Goal: Information Seeking & Learning: Learn about a topic

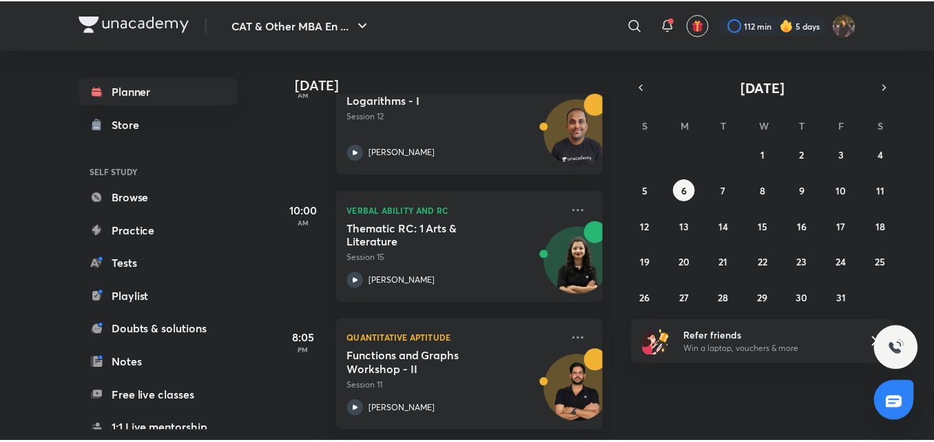
scroll to position [248, 0]
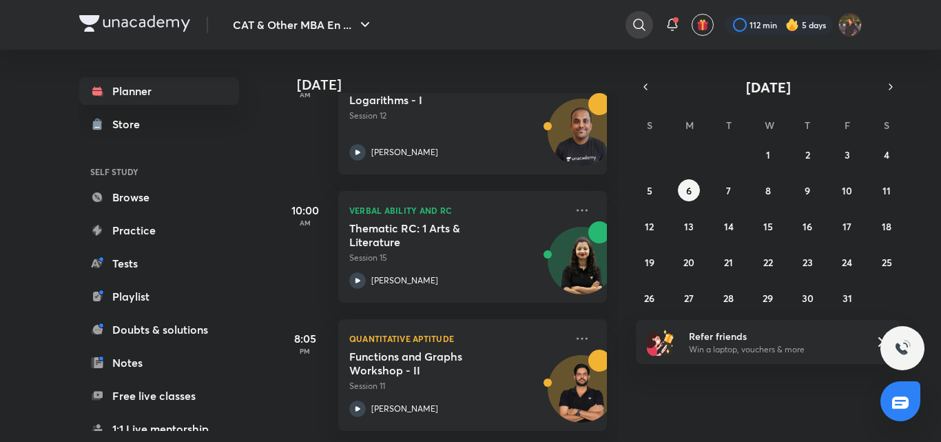
click at [645, 26] on icon at bounding box center [639, 25] width 17 height 17
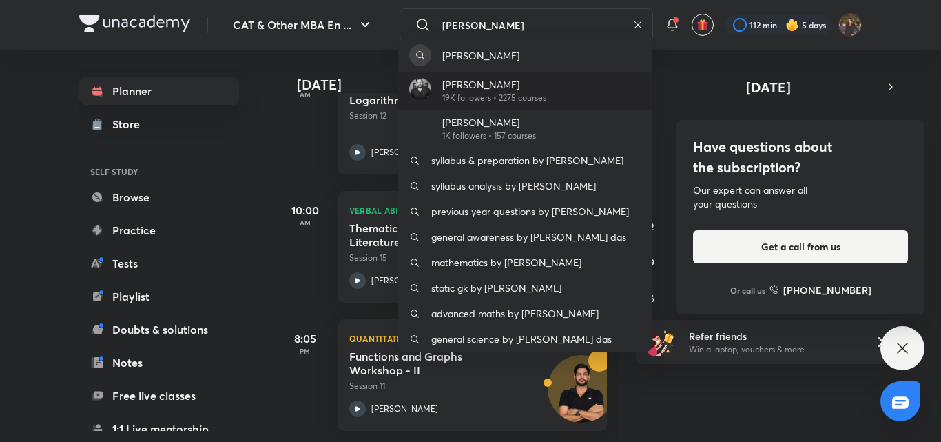
type input "[PERSON_NAME]"
click at [485, 92] on p "19K followers • 2275 courses" at bounding box center [494, 98] width 104 height 12
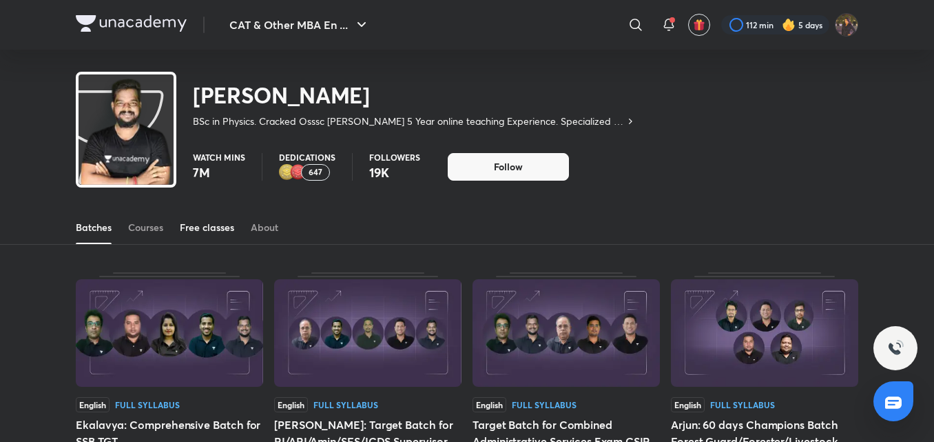
click at [203, 239] on link "Free classes" at bounding box center [207, 227] width 54 height 33
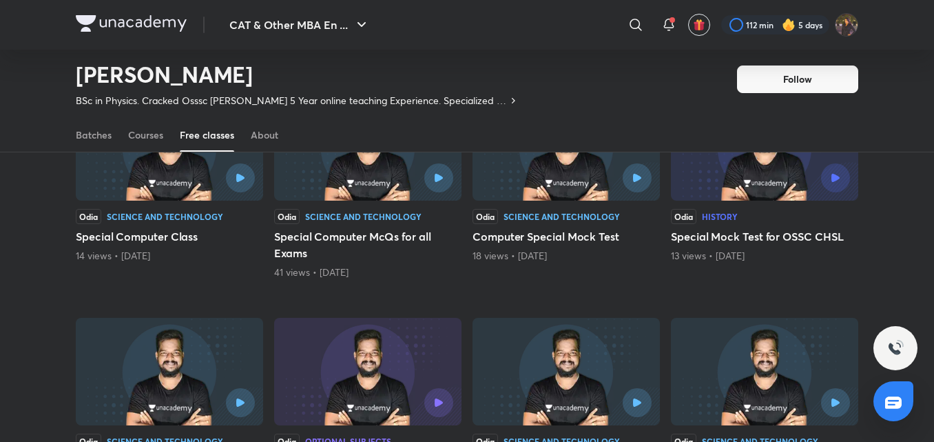
scroll to position [39, 0]
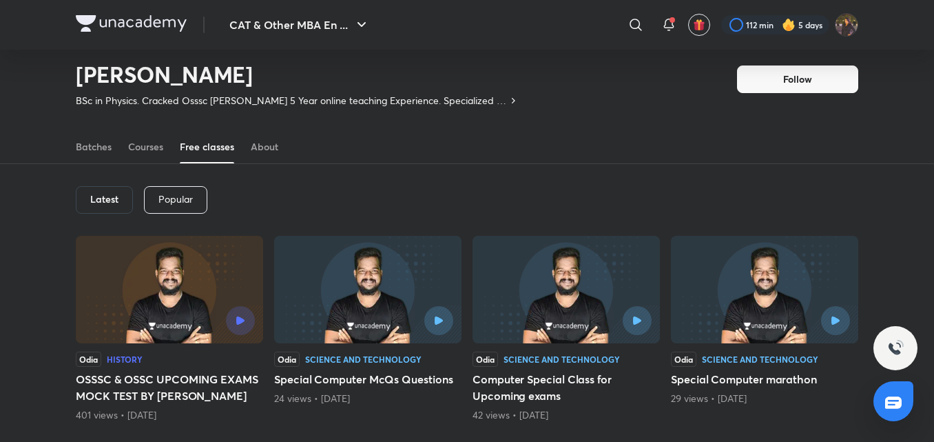
click at [118, 207] on div "Latest" at bounding box center [104, 200] width 57 height 28
click at [104, 199] on h6 "Latest" at bounding box center [104, 199] width 28 height 11
click at [152, 200] on div "Popular" at bounding box center [175, 200] width 63 height 28
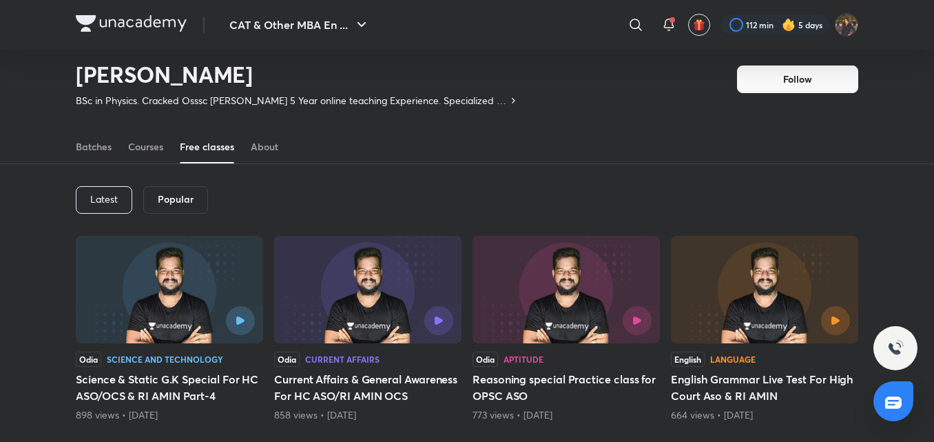
click at [106, 187] on div "Latest" at bounding box center [104, 200] width 56 height 28
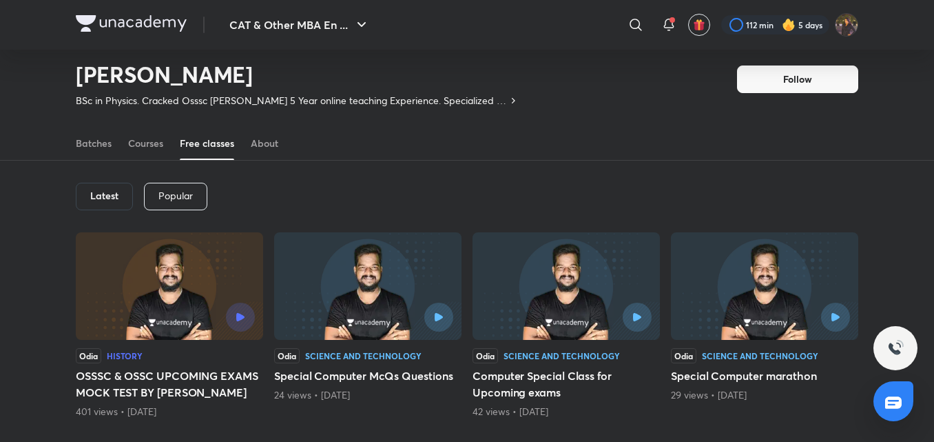
scroll to position [41, 0]
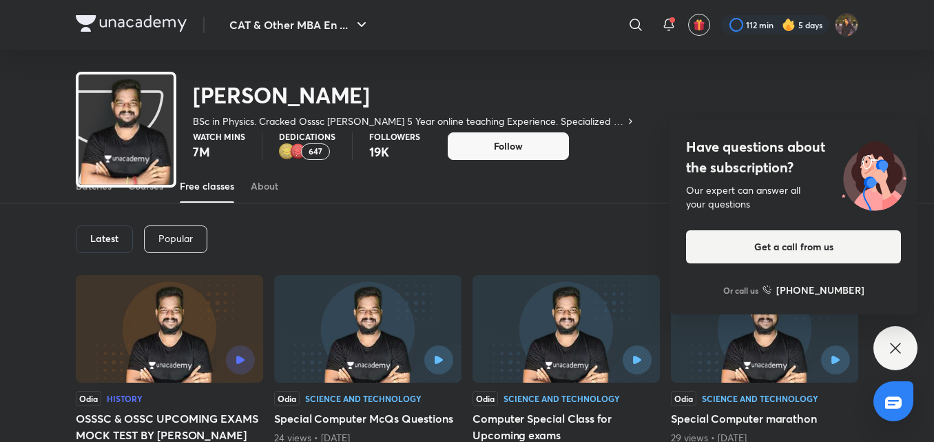
click at [597, 119] on p "BSc in Physics. Cracked Osssc [PERSON_NAME] 5 Year online teaching Experience. …" at bounding box center [409, 121] width 432 height 14
